Goal: Transaction & Acquisition: Book appointment/travel/reservation

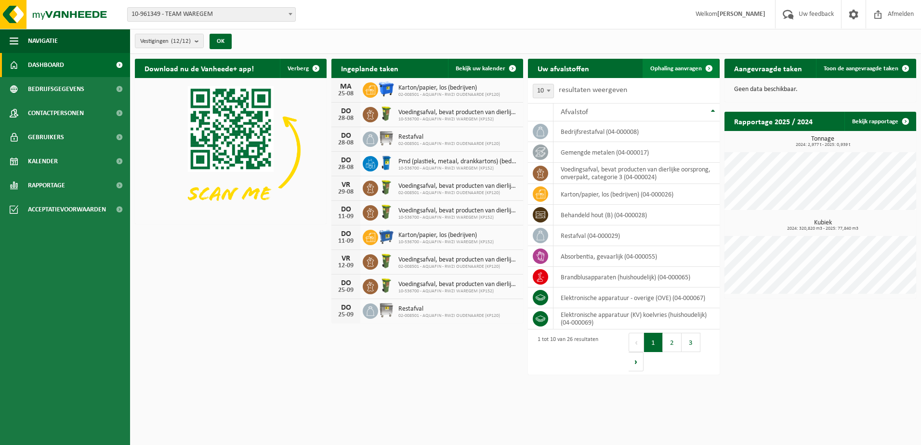
click at [674, 70] on span "Ophaling aanvragen" at bounding box center [676, 68] width 52 height 6
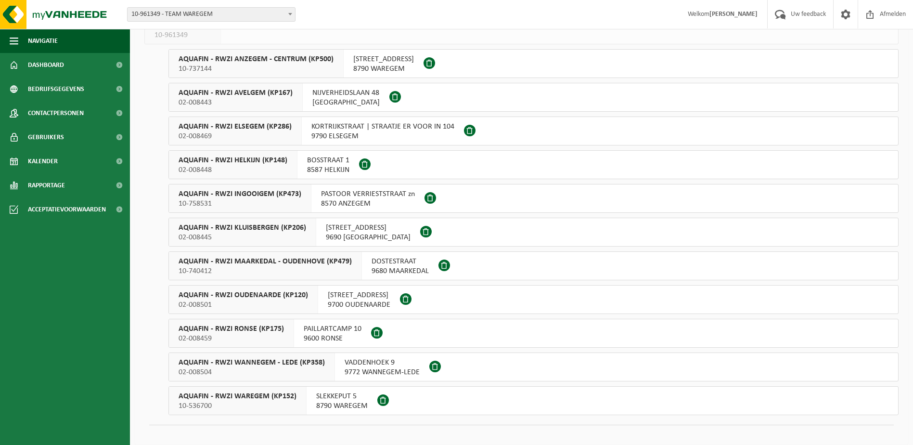
scroll to position [88, 0]
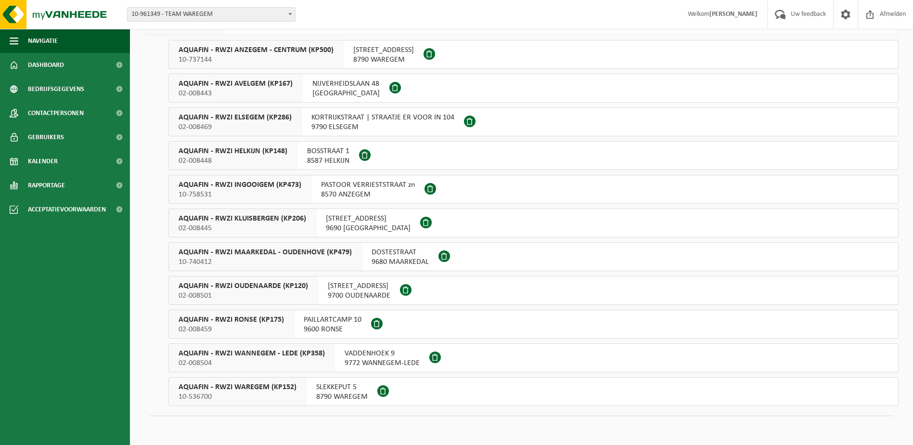
click at [345, 318] on span "PAILLARTCAMP 10" at bounding box center [333, 320] width 58 height 10
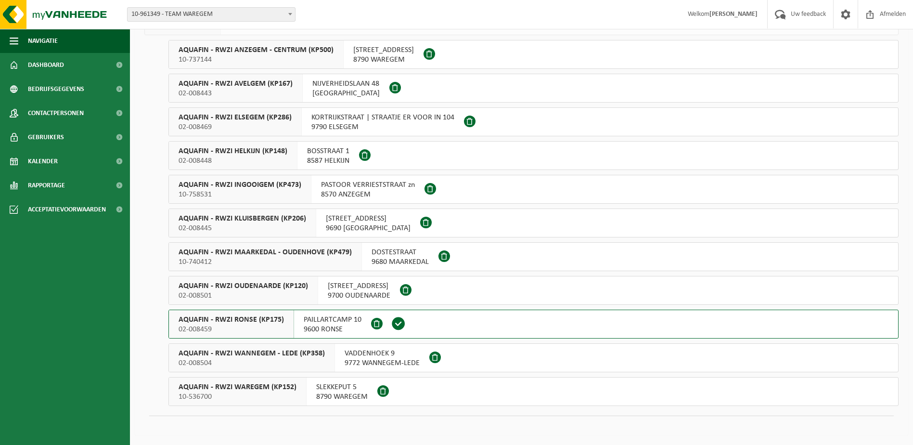
click at [343, 289] on span "LEEBEEKSTRAAT 20" at bounding box center [359, 286] width 63 height 10
click at [339, 331] on span "9600 RONSE" at bounding box center [333, 330] width 58 height 10
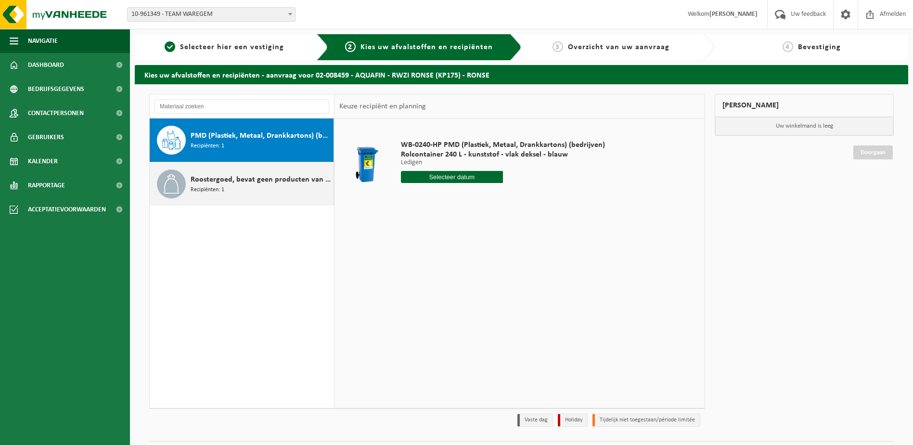
click at [227, 182] on span "Roostergoed, bevat geen producten van dierlijke oorsprong" at bounding box center [261, 180] width 141 height 12
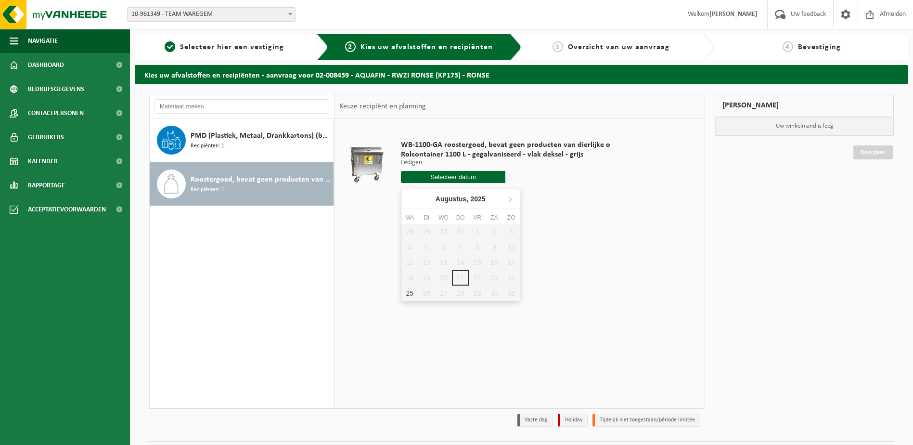
click at [436, 179] on input "text" at bounding box center [453, 177] width 105 height 12
click at [406, 295] on div "25" at bounding box center [410, 293] width 17 height 15
type input "Van 2025-08-25"
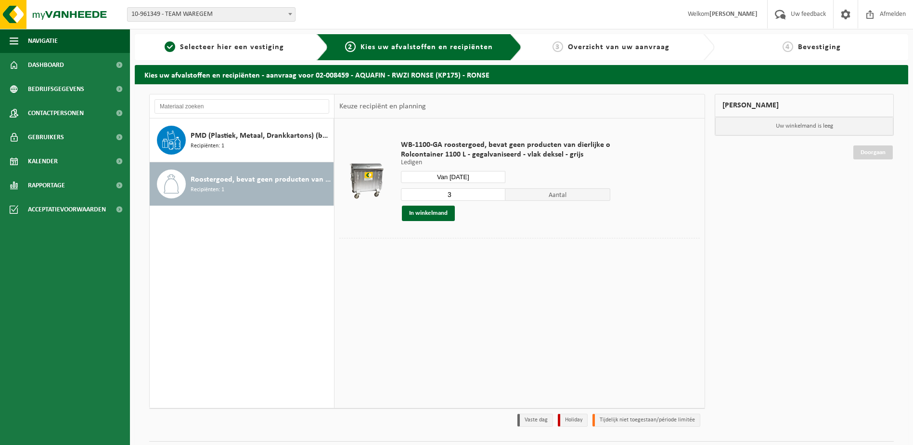
click at [449, 196] on input "3" at bounding box center [453, 194] width 105 height 13
type input "2"
click at [494, 196] on input "2" at bounding box center [453, 194] width 105 height 13
click at [428, 216] on button "In winkelmand" at bounding box center [428, 213] width 53 height 15
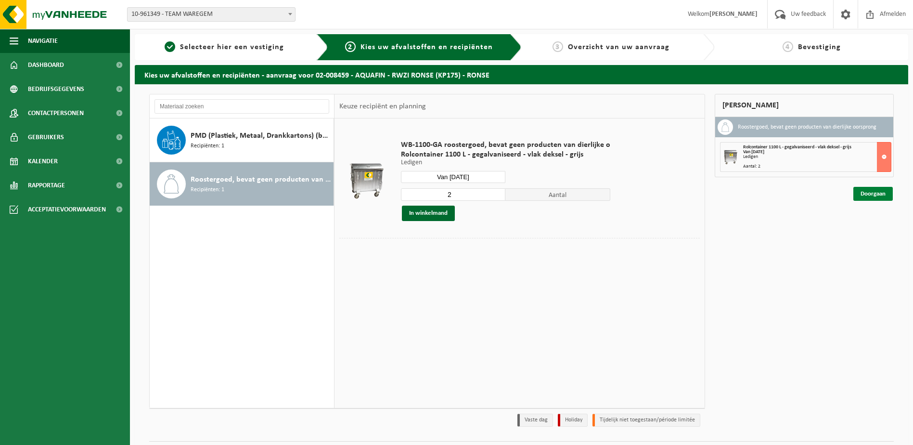
click at [866, 193] on link "Doorgaan" at bounding box center [873, 194] width 39 height 14
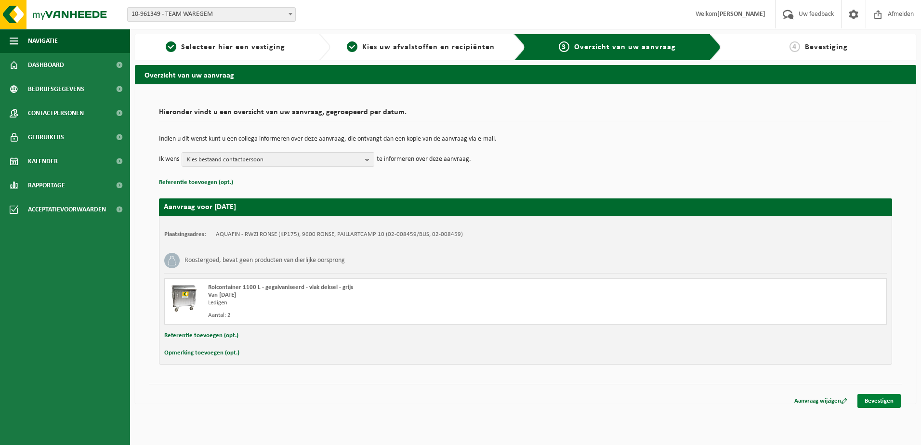
click at [880, 398] on link "Bevestigen" at bounding box center [878, 401] width 43 height 14
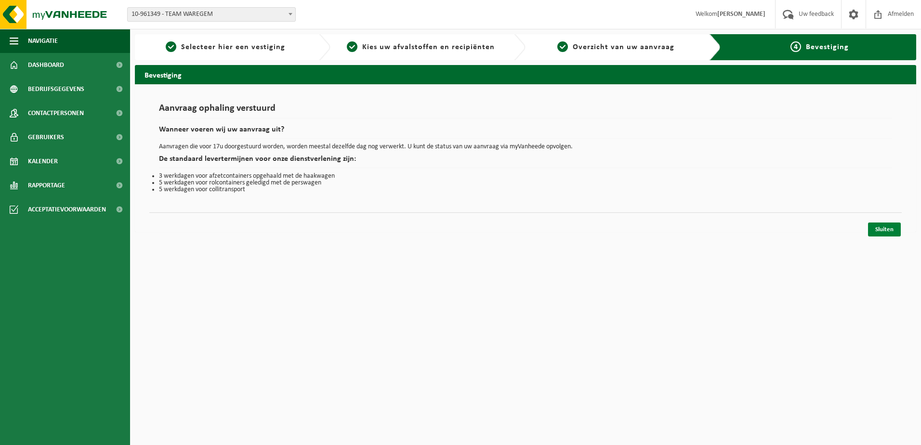
click at [896, 232] on link "Sluiten" at bounding box center [884, 229] width 33 height 14
